Goal: Task Accomplishment & Management: Complete application form

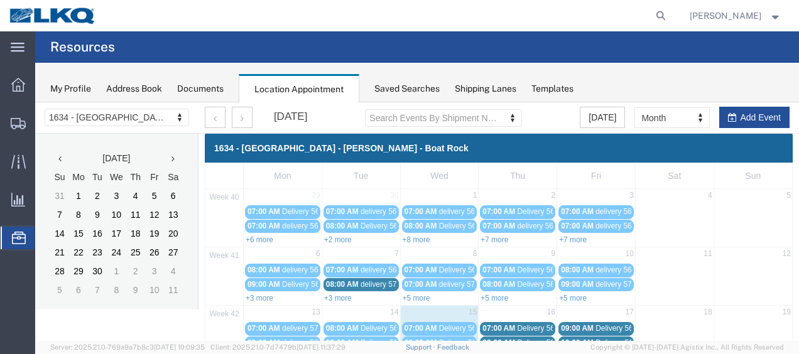
scroll to position [135, 0]
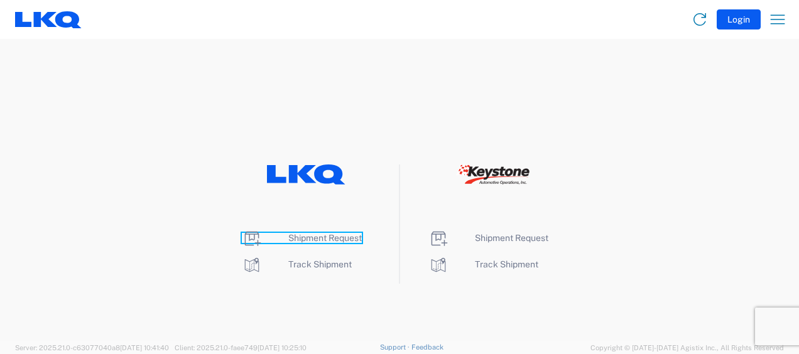
click at [318, 235] on span "Shipment Request" at bounding box center [324, 238] width 73 height 10
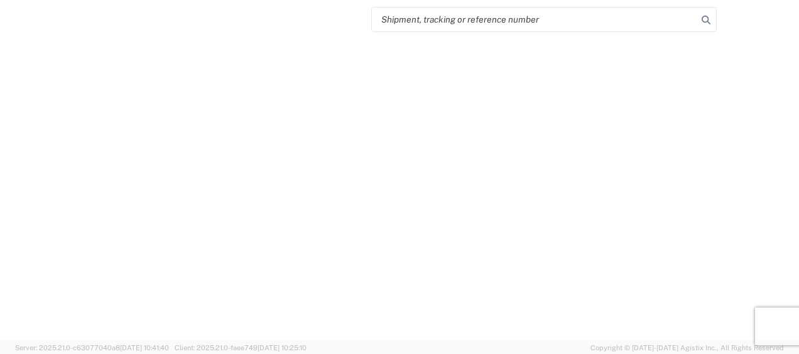
select select "FULL"
select select "LBS"
select select "IN"
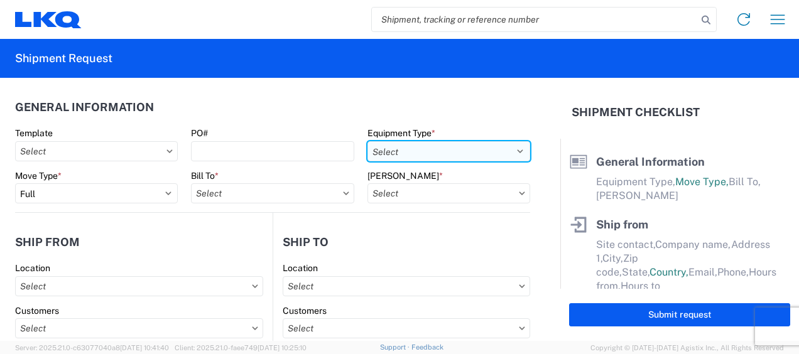
click at [486, 149] on select "Select 53’ Dry Van Flatbed Dropdeck (van) Lowboy (flatbed) Rail" at bounding box center [448, 151] width 163 height 20
select select "STDV"
click at [367, 141] on select "Select 53’ Dry Van Flatbed Dropdeck (van) Lowboy (flatbed) Rail" at bounding box center [448, 151] width 163 height 20
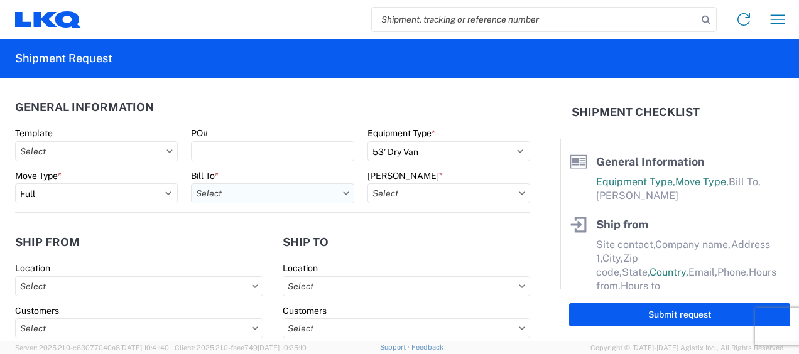
click at [286, 195] on input "text" at bounding box center [272, 193] width 163 height 20
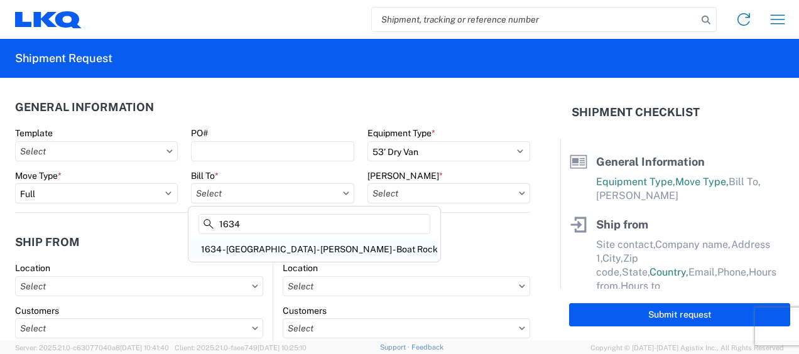
type input "1634"
click at [283, 249] on div "1634 - [GEOGRAPHIC_DATA] - [PERSON_NAME] - Boat Rock" at bounding box center [314, 249] width 247 height 20
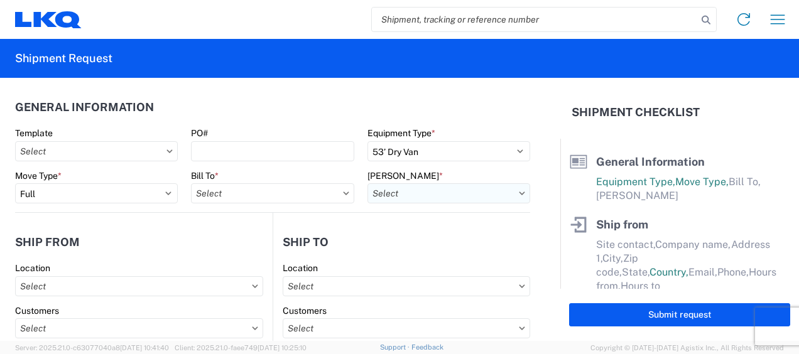
type input "1634 - [GEOGRAPHIC_DATA] - [PERSON_NAME] - Boat Rock"
click at [478, 190] on input "text" at bounding box center [448, 193] width 163 height 20
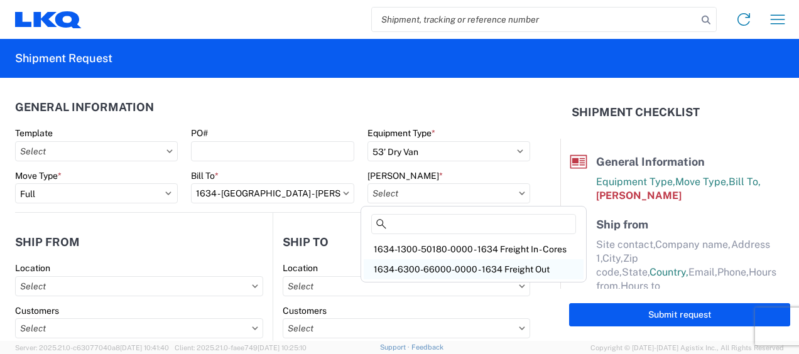
click at [483, 266] on div "1634-6300-66000-0000 - 1634 Freight Out" at bounding box center [474, 269] width 220 height 20
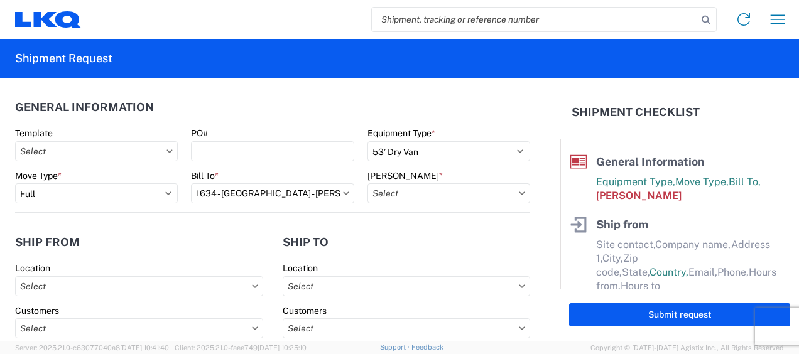
type input "1634-6300-66000-0000 - 1634 Freight Out"
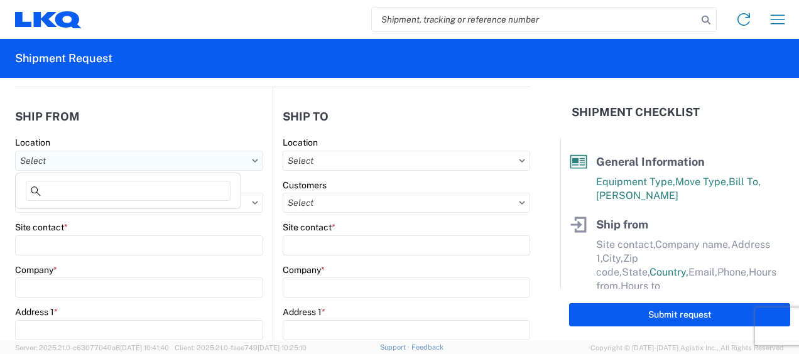
click at [51, 158] on input "text" at bounding box center [139, 161] width 248 height 20
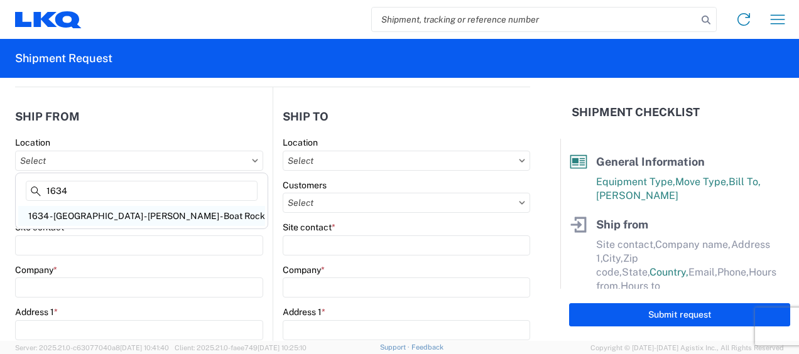
type input "1634"
click at [102, 216] on div "1634 - [GEOGRAPHIC_DATA] - [PERSON_NAME] - Boat Rock" at bounding box center [141, 216] width 247 height 20
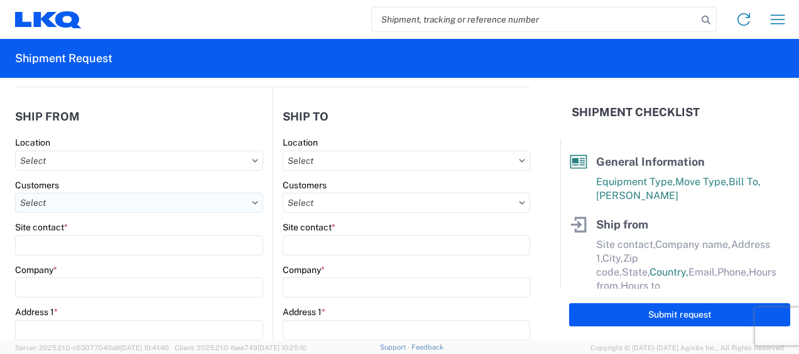
type input "1634 - [GEOGRAPHIC_DATA] - [PERSON_NAME] - Boat Rock"
type input "LKQ Corporation"
type input "6320 Boat Rock Blvd SW"
type input "Atlanta"
type input "30336"
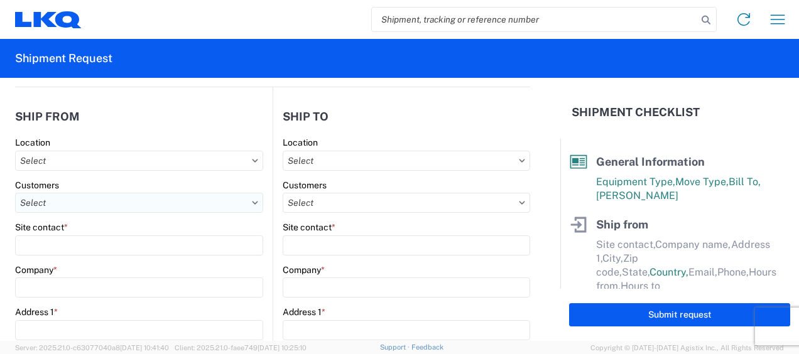
select select "GA"
select select "US"
type input "678-399-8501"
type input "00:00"
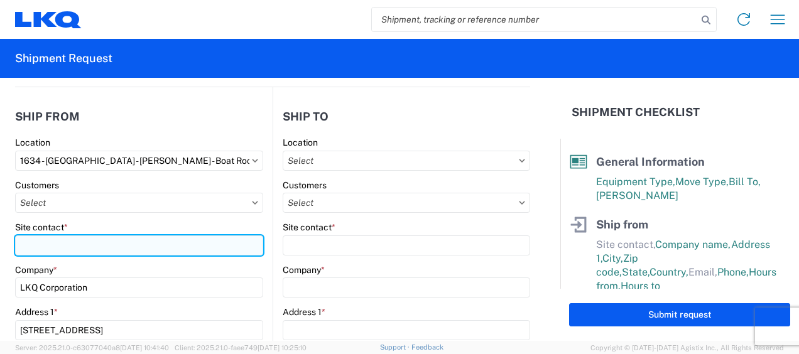
click at [42, 241] on input "Site contact *" at bounding box center [139, 245] width 248 height 20
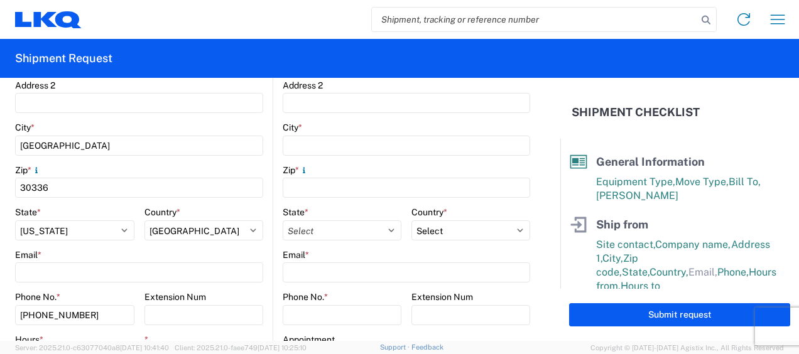
scroll to position [440, 0]
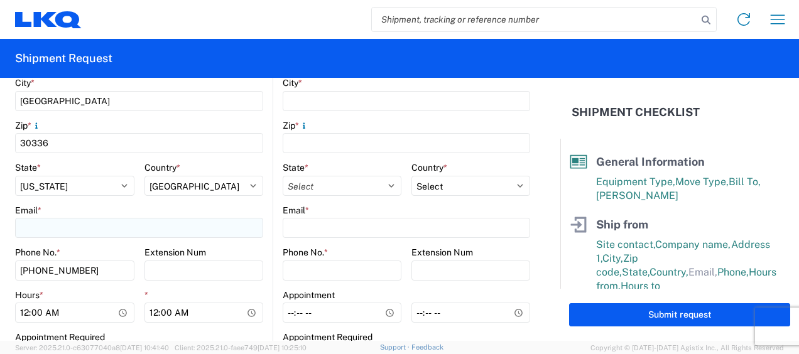
type input "jason v"
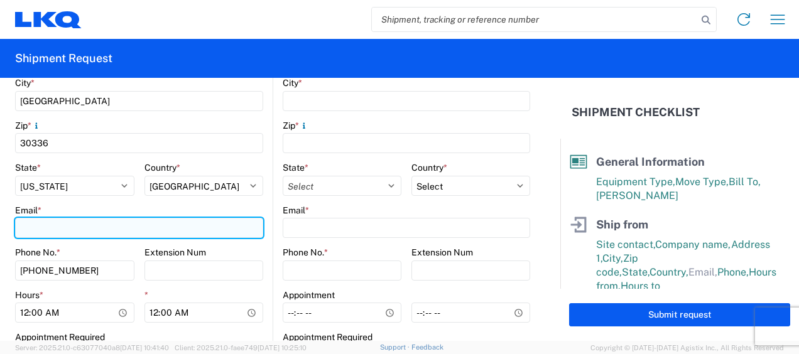
click at [63, 230] on input "Email *" at bounding box center [139, 228] width 248 height 20
type input "mjvoyles@lkqcorp.com"
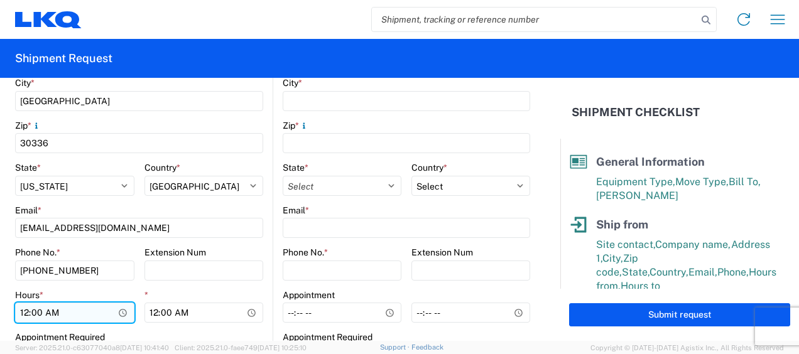
click at [23, 314] on input "00:00" at bounding box center [74, 313] width 119 height 20
type input "07:00"
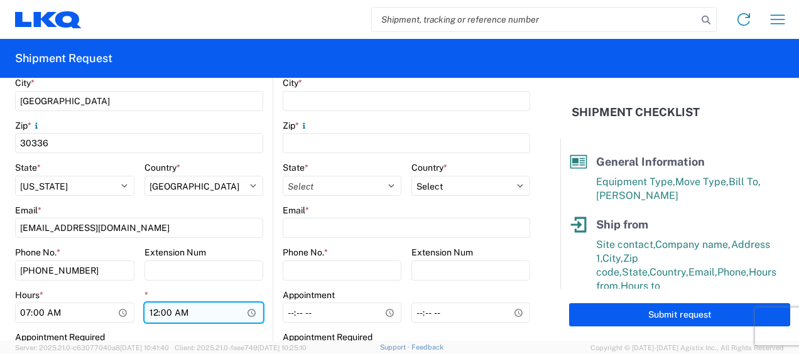
click at [153, 314] on input "00:00" at bounding box center [203, 313] width 119 height 20
type input "11:00"
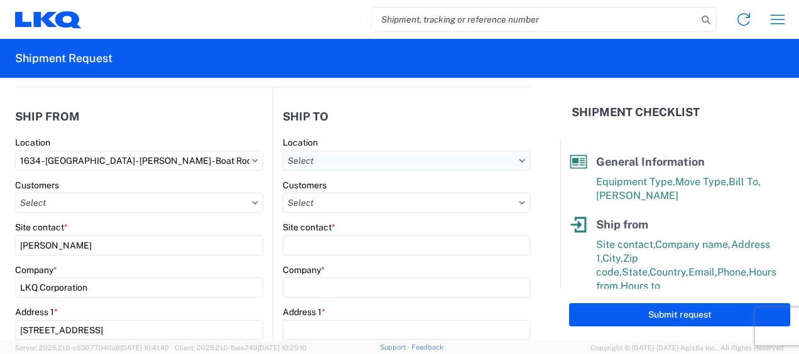
click at [432, 158] on input "text" at bounding box center [406, 161] width 247 height 20
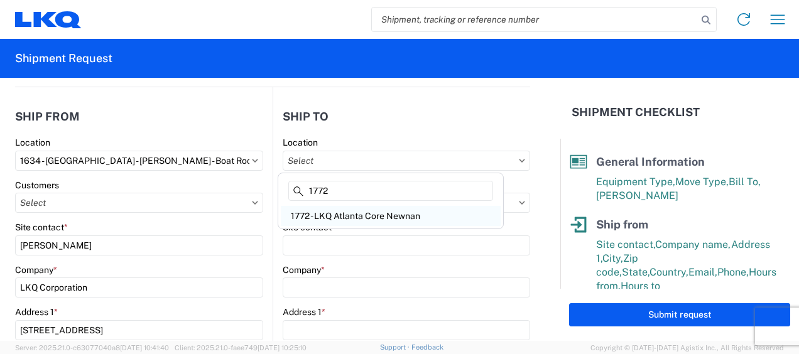
type input "1772"
click at [364, 215] on div "1772 - LKQ Atlanta Core Newnan" at bounding box center [391, 216] width 220 height 20
type input "1772 - LKQ Atlanta Core Newnan"
type input "LKQ Corporation"
type input "32 Dart Rd"
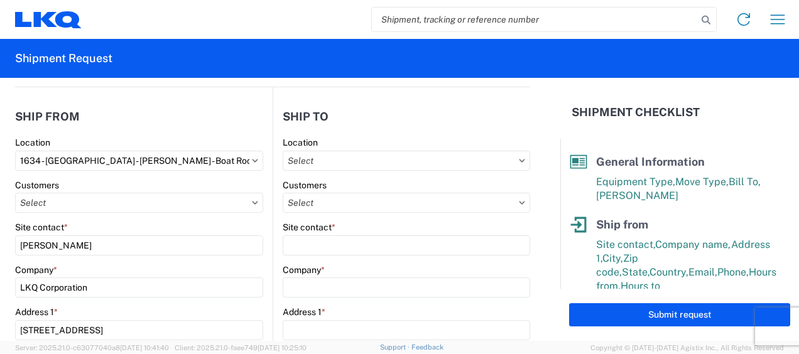
type input "Newnan"
type input "30265"
select select "US"
type input "678-854-9960"
type input "06:00"
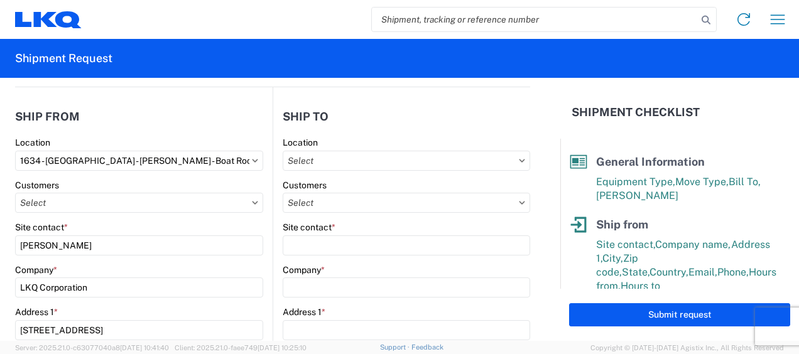
type input "14:30"
select select
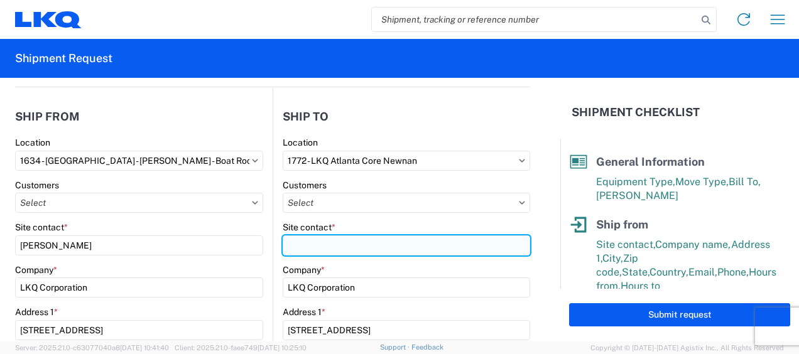
click at [309, 244] on input "Site contact *" at bounding box center [406, 245] width 247 height 20
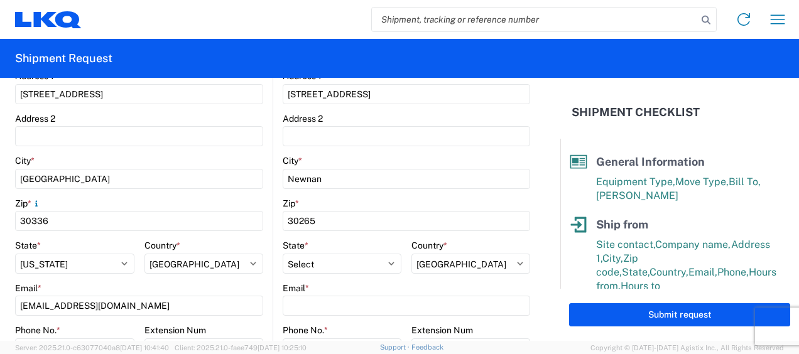
scroll to position [440, 0]
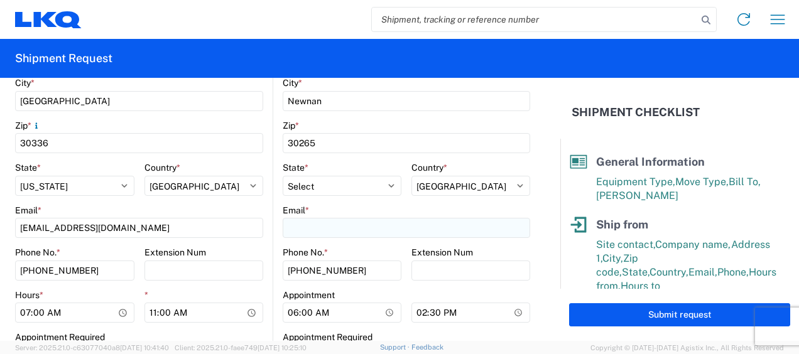
type input "brian schmidt"
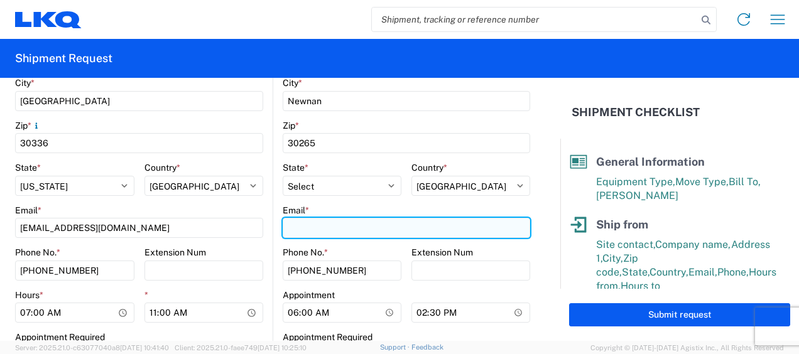
click at [307, 228] on input "Email *" at bounding box center [406, 228] width 247 height 20
type input "jbschmidt@lkqcorp.com"
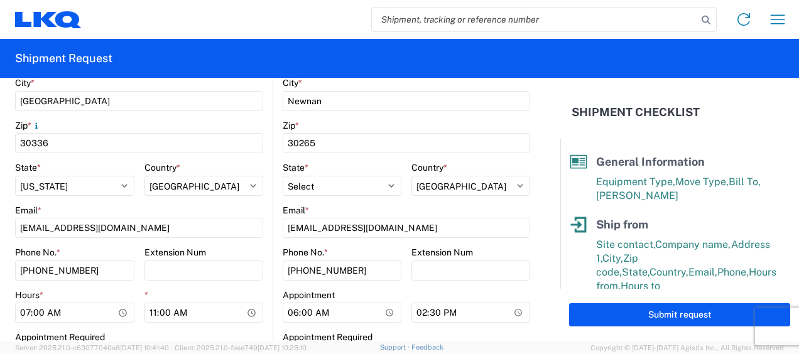
type input "jason v"
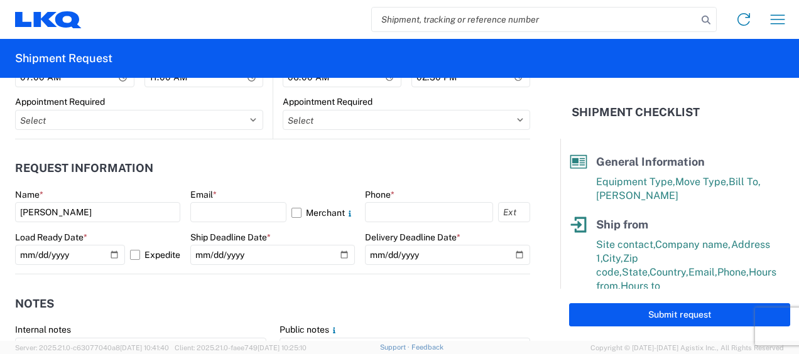
scroll to position [691, 0]
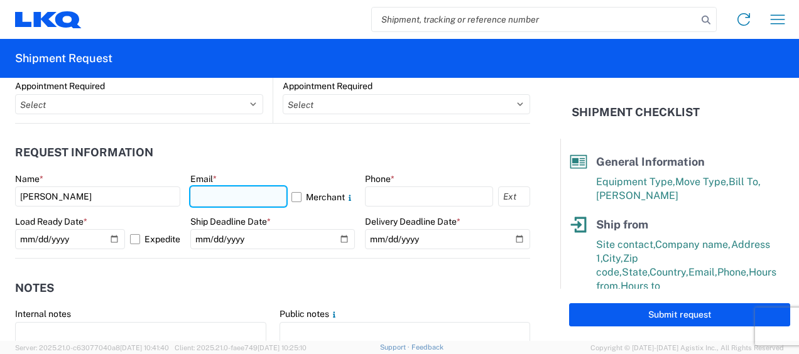
click at [245, 200] on input "text" at bounding box center [238, 196] width 97 height 20
type input "mjvoyles@lkqcorp.com"
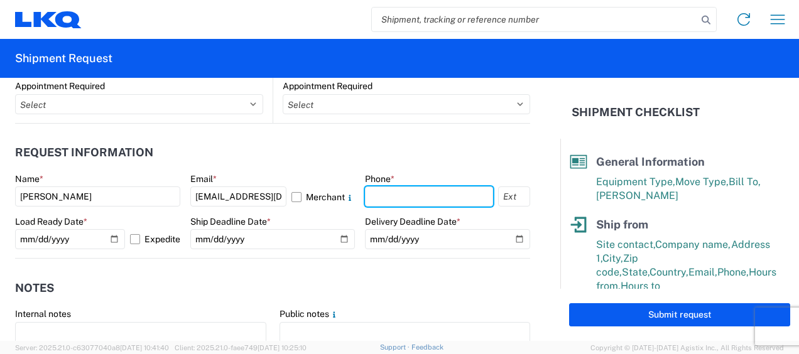
type input "6783998501"
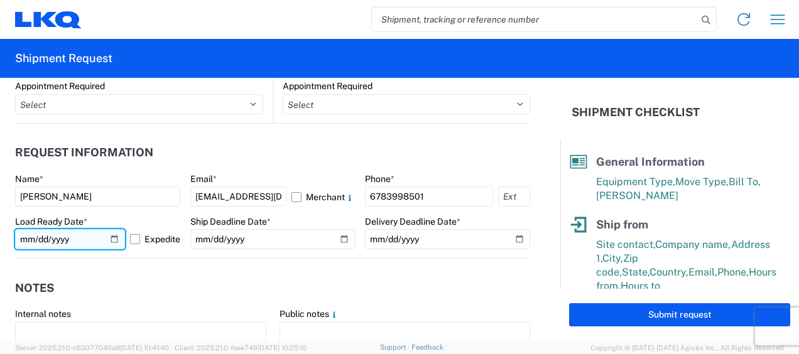
click at [36, 238] on input "2025-10-17" at bounding box center [70, 239] width 110 height 20
type input "2025-10-16"
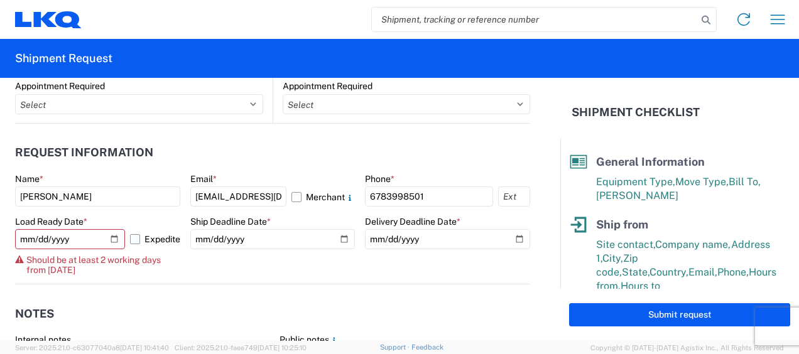
click at [130, 239] on label "Expedite" at bounding box center [155, 239] width 50 height 20
click at [0, 0] on input "Expedite" at bounding box center [0, 0] width 0 height 0
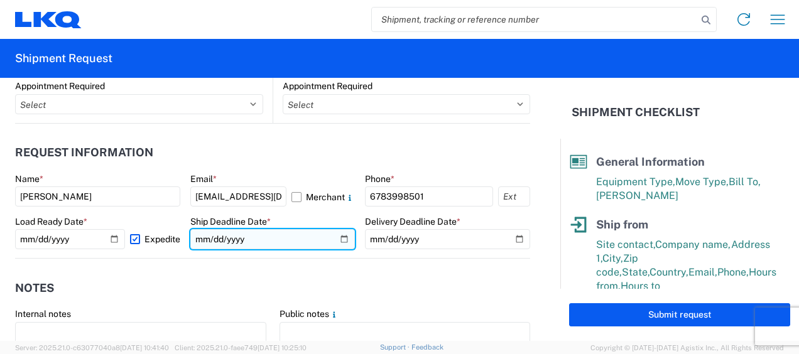
click at [201, 240] on input "date" at bounding box center [272, 239] width 165 height 20
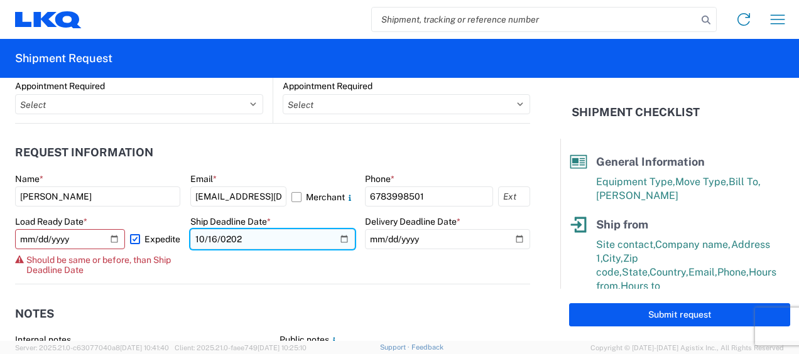
type input "2025-10-16"
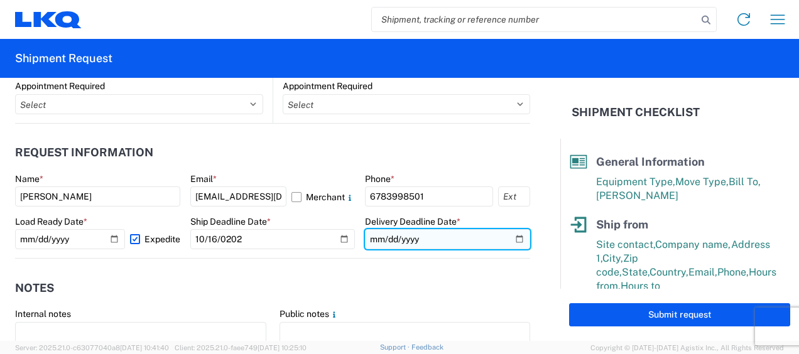
click at [375, 240] on input "date" at bounding box center [447, 239] width 165 height 20
type input "2025-10-16"
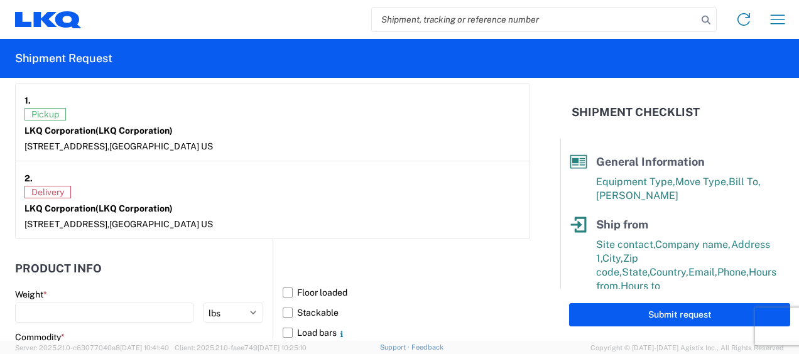
scroll to position [1130, 0]
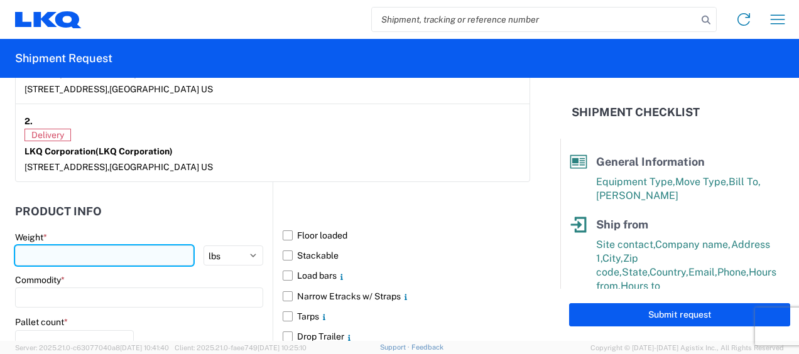
click at [111, 252] on input "number" at bounding box center [104, 256] width 178 height 20
type input "4"
type input "36000"
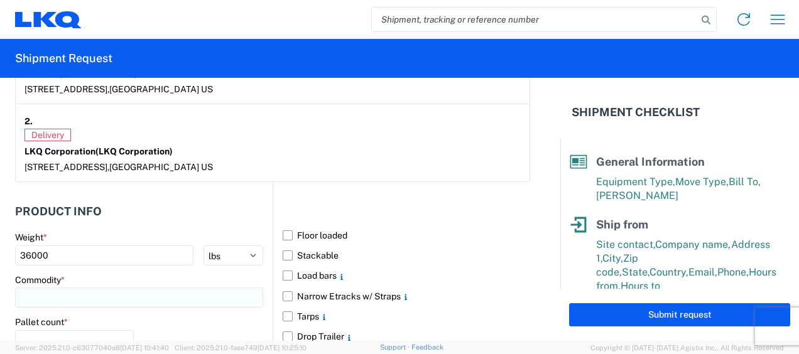
click at [126, 299] on input at bounding box center [139, 298] width 248 height 20
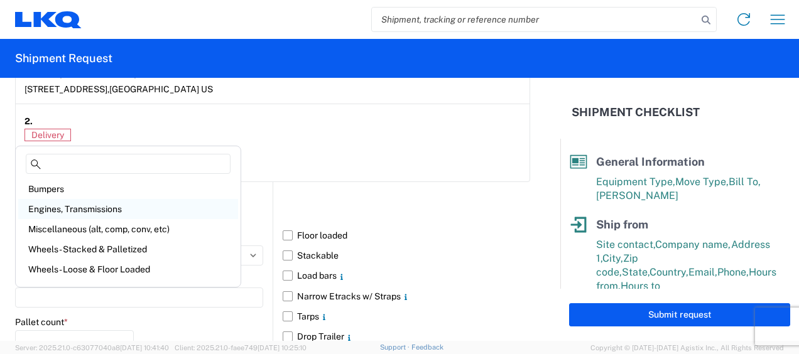
click at [84, 211] on div "Engines, Transmissions" at bounding box center [128, 209] width 220 height 20
type input "Engines, Transmissions"
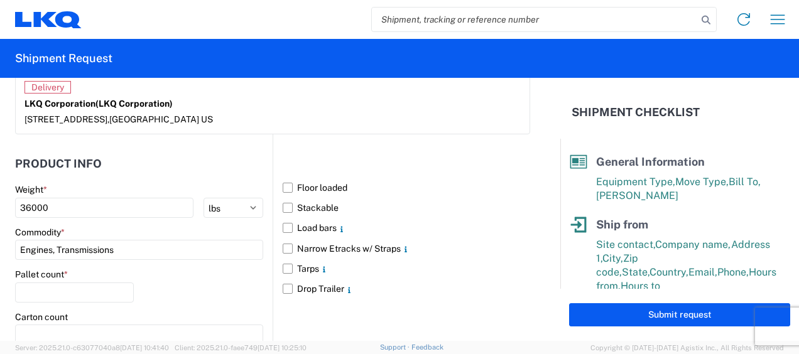
scroll to position [1193, 0]
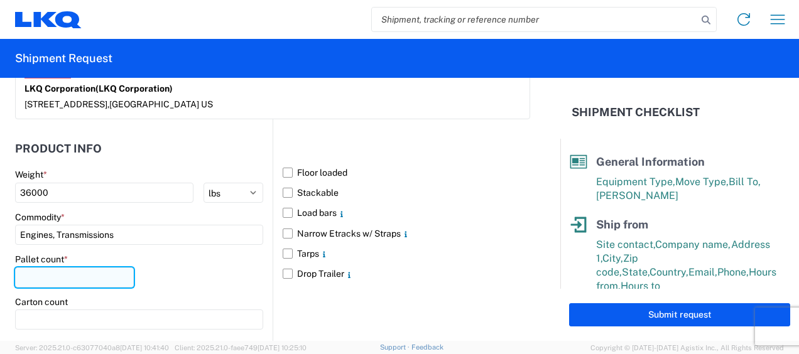
click at [95, 273] on input "number" at bounding box center [74, 277] width 119 height 20
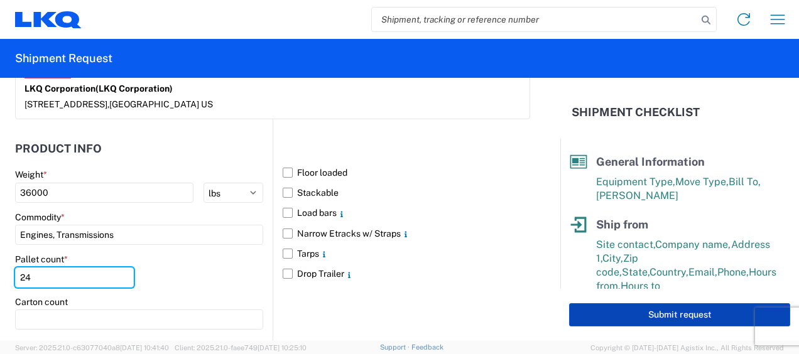
type input "24"
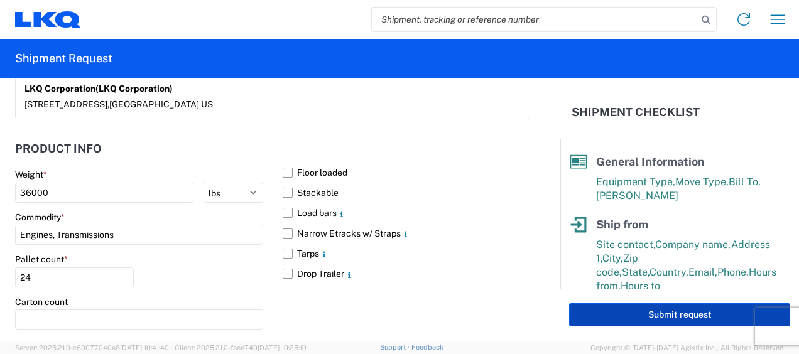
click at [688, 315] on button "Submit request" at bounding box center [679, 314] width 221 height 23
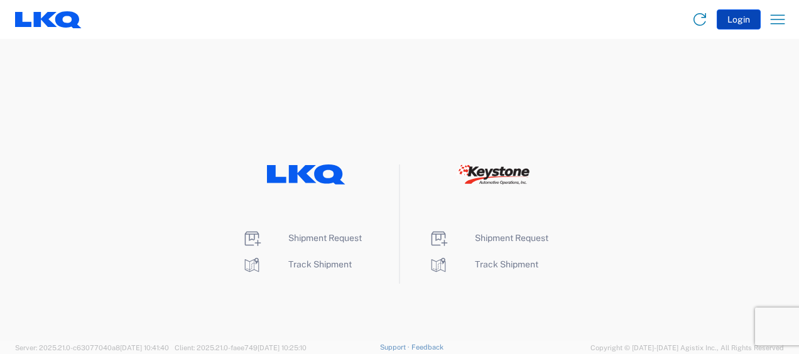
click at [738, 19] on button "Login" at bounding box center [738, 19] width 44 height 20
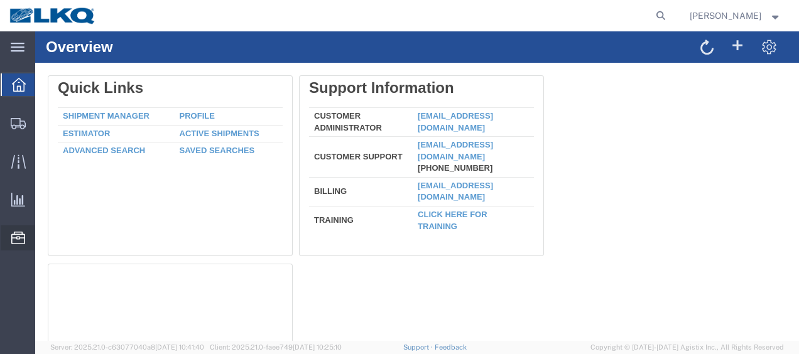
click at [0, 0] on span "Location Appointment" at bounding box center [0, 0] width 0 height 0
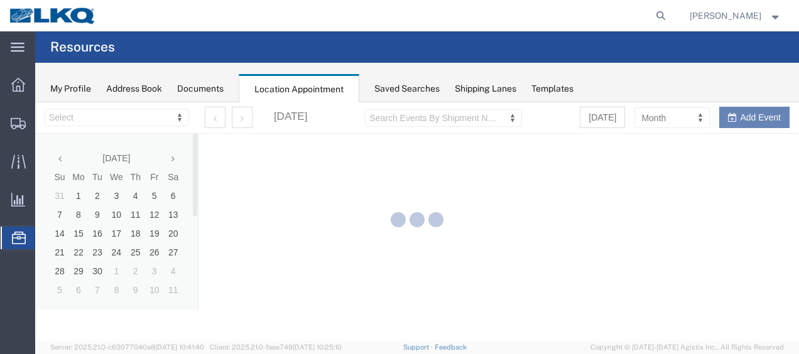
select select "28712"
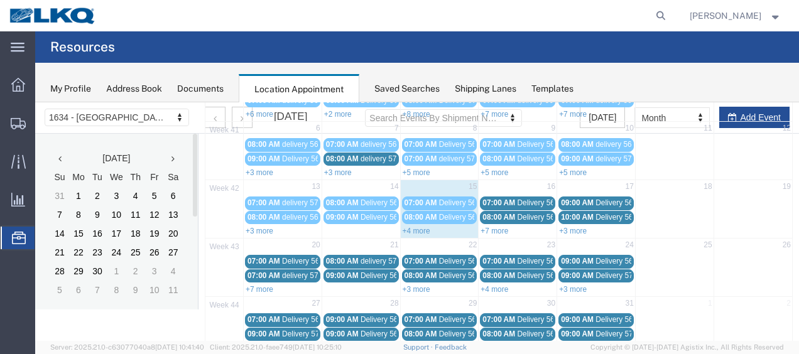
scroll to position [188, 0]
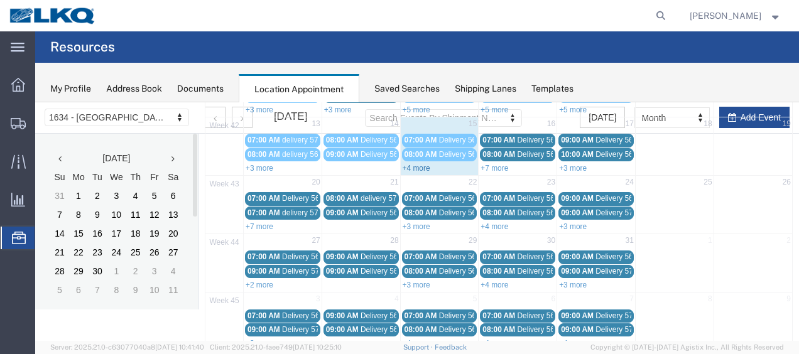
click at [407, 164] on link "+4 more" at bounding box center [417, 168] width 28 height 9
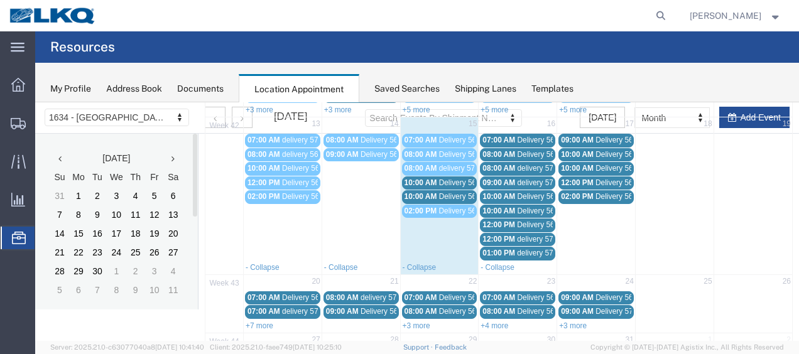
click at [452, 181] on span "Delivery 56743510" at bounding box center [470, 182] width 62 height 9
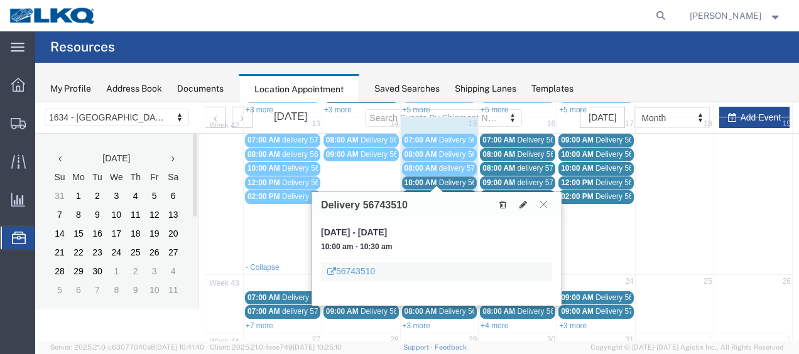
click at [543, 203] on icon at bounding box center [543, 204] width 7 height 8
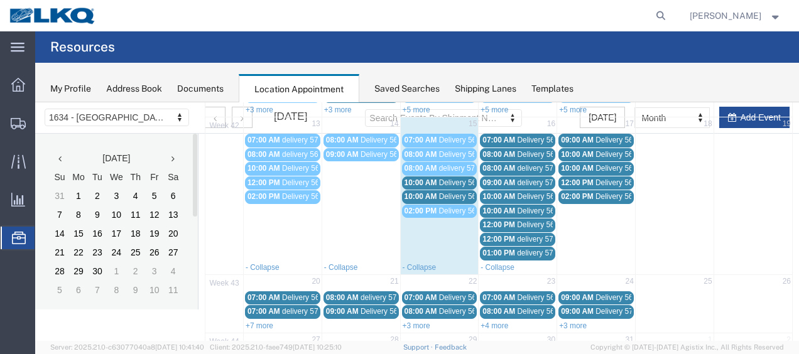
click at [448, 179] on span "Delivery 56743510" at bounding box center [470, 182] width 62 height 9
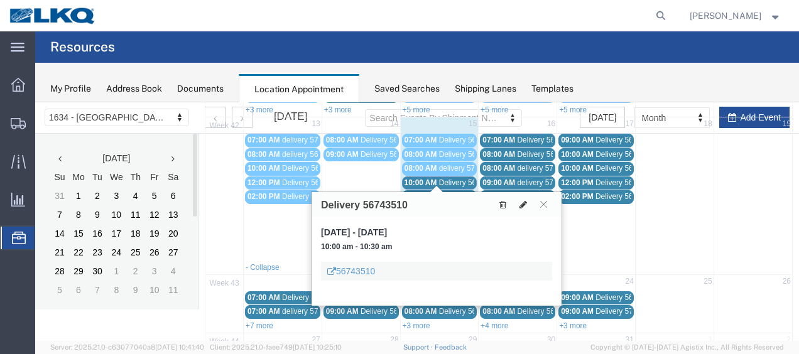
click at [521, 195] on div "Delivery 56743510" at bounding box center [436, 204] width 250 height 24
click at [521, 201] on icon at bounding box center [523, 204] width 8 height 9
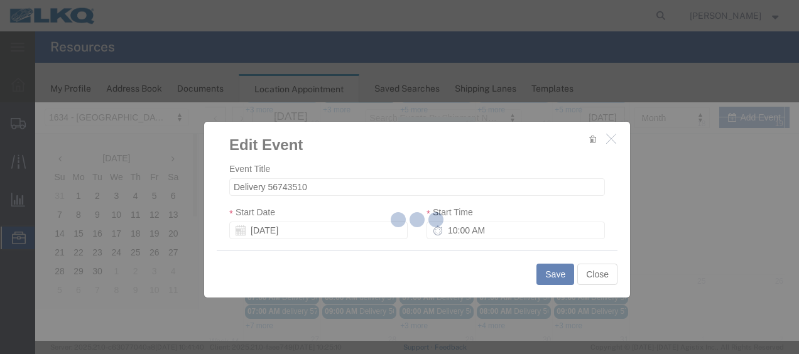
select select
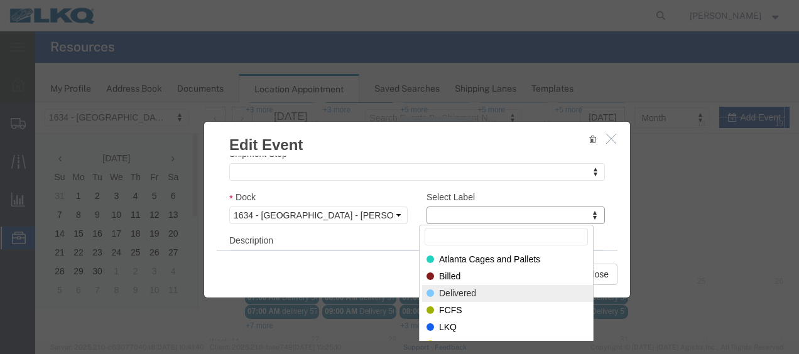
select select "40"
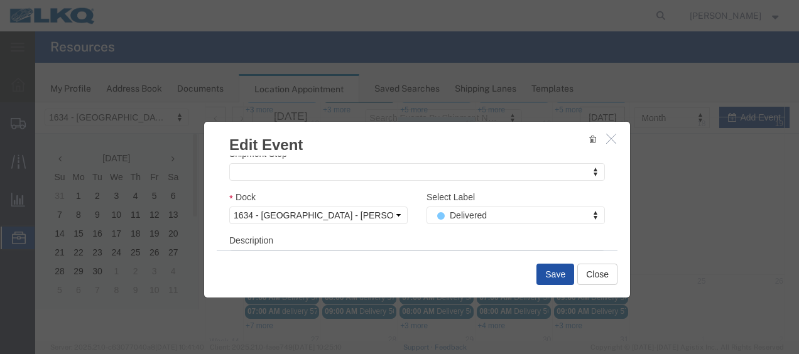
click at [559, 266] on button "Save" at bounding box center [555, 274] width 38 height 21
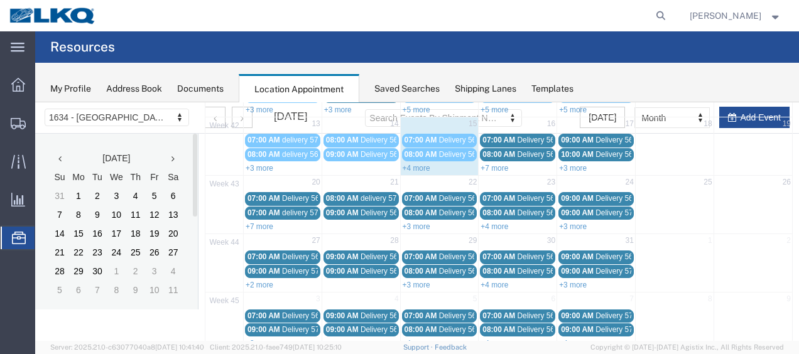
scroll to position [72, 0]
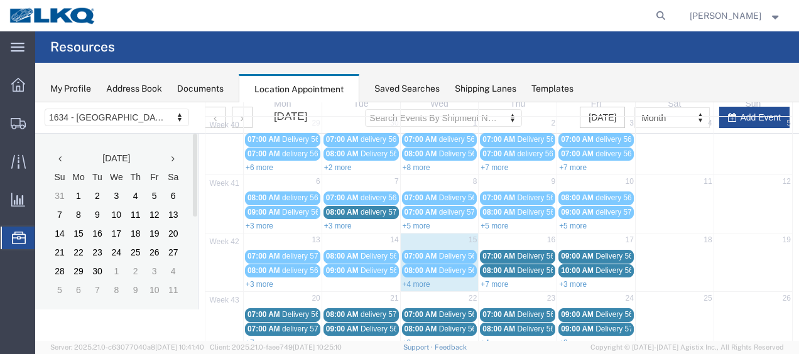
click at [414, 280] on link "+4 more" at bounding box center [417, 284] width 28 height 9
